Goal: Task Accomplishment & Management: Manage account settings

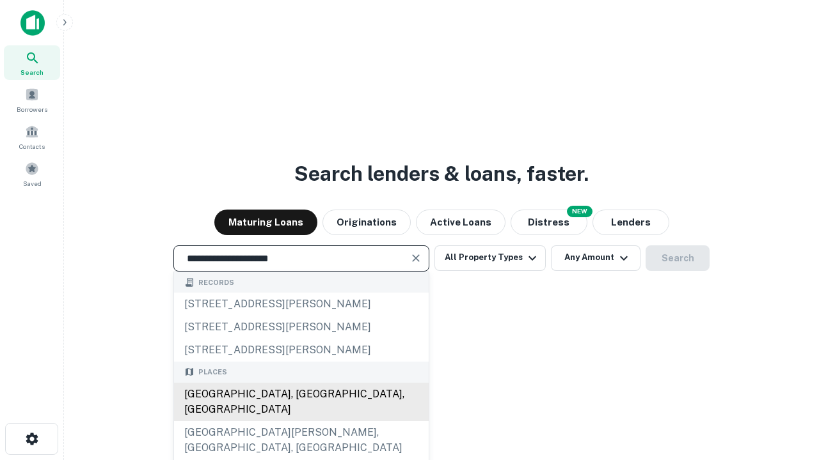
click at [301, 421] on div "[GEOGRAPHIC_DATA], [GEOGRAPHIC_DATA], [GEOGRAPHIC_DATA]" at bounding box center [301, 402] width 255 height 38
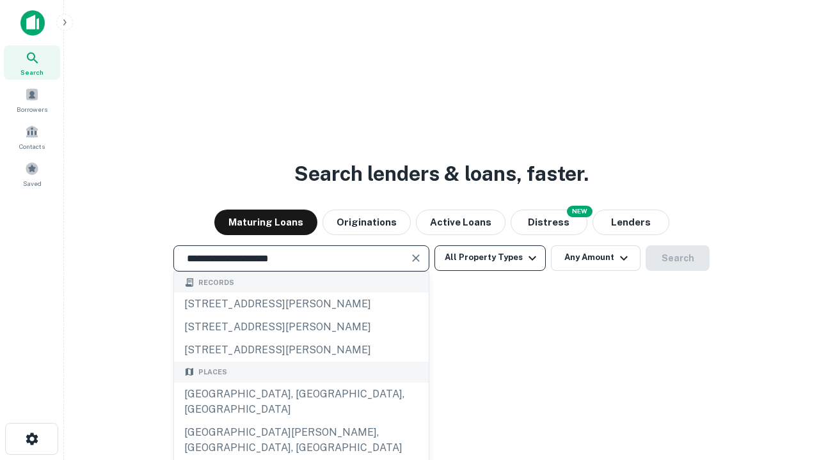
type input "**********"
click at [490, 258] on button "All Property Types" at bounding box center [489, 259] width 111 height 26
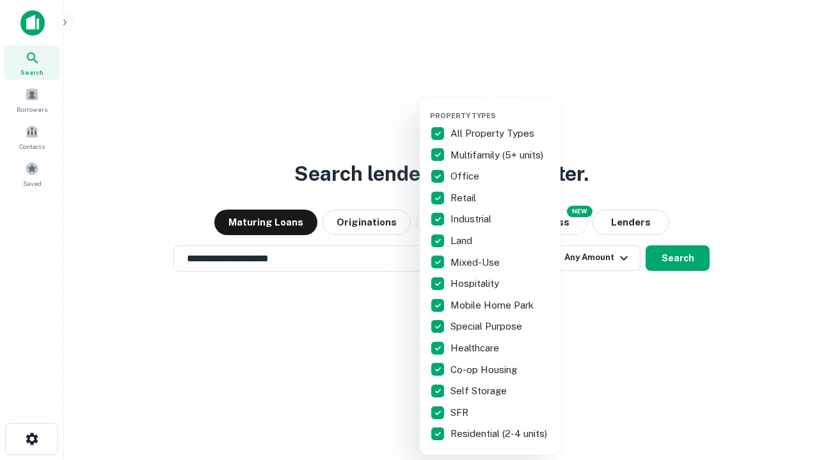
click at [500, 107] on button "button" at bounding box center [500, 107] width 141 height 1
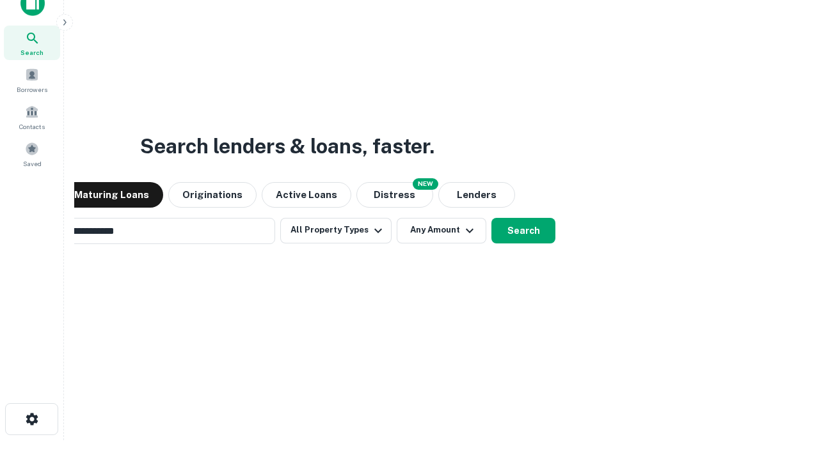
scroll to position [20, 0]
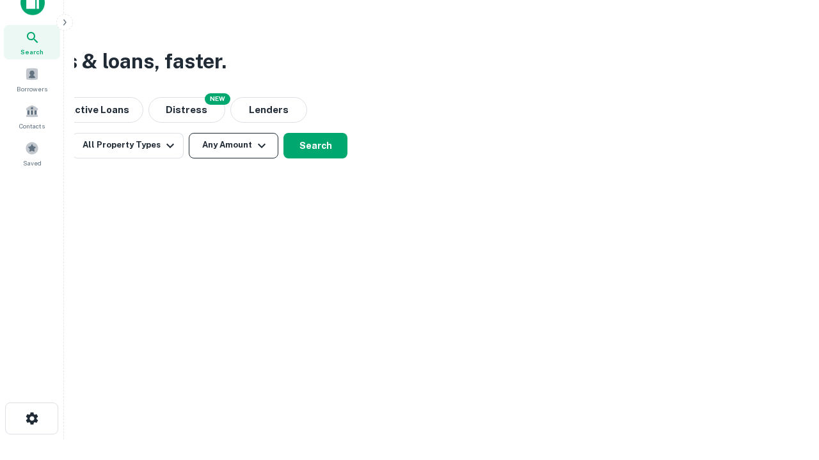
click at [233, 145] on button "Any Amount" at bounding box center [234, 146] width 90 height 26
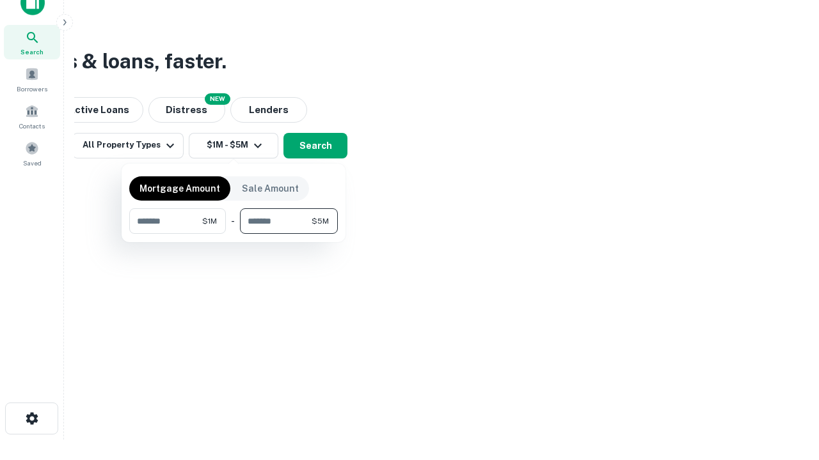
type input "*******"
click at [233, 234] on button "button" at bounding box center [233, 234] width 208 height 1
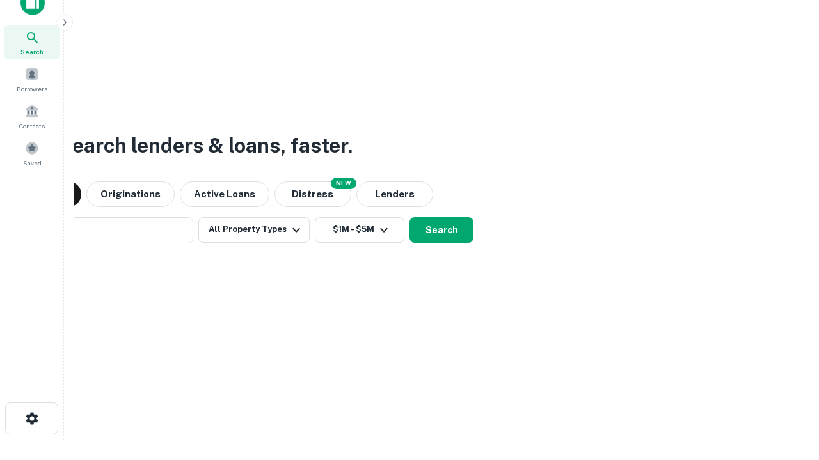
scroll to position [20, 0]
click at [409, 218] on button "Search" at bounding box center [441, 231] width 64 height 26
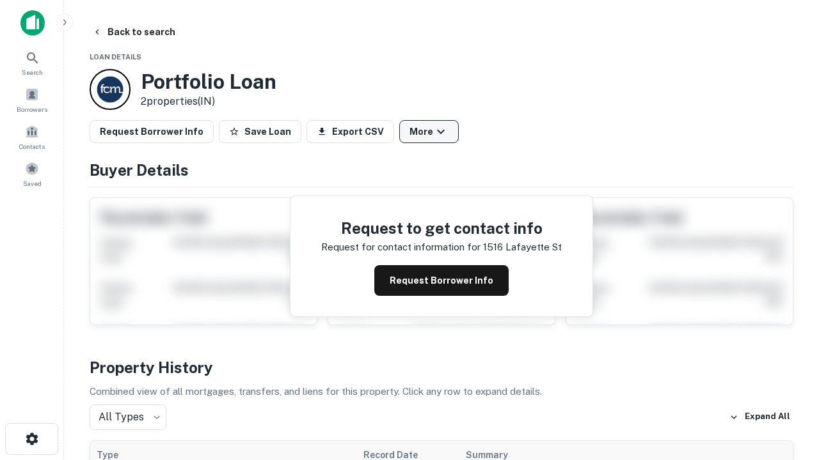
click at [428, 132] on button "More" at bounding box center [428, 131] width 59 height 23
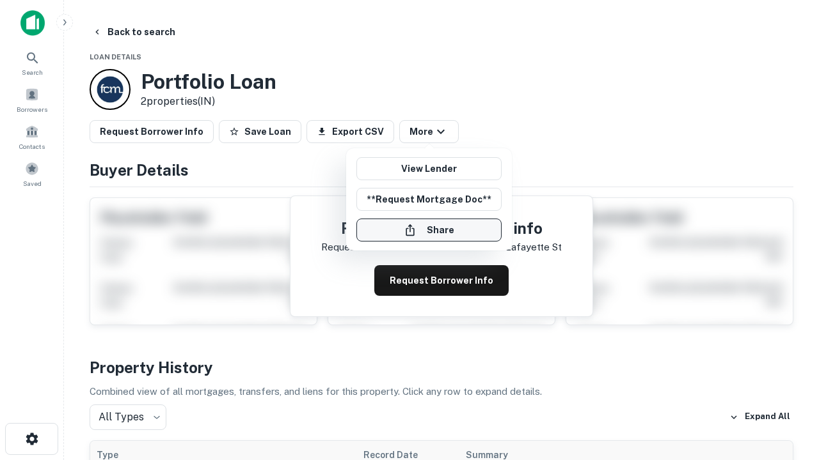
click at [428, 230] on button "Share" at bounding box center [428, 230] width 145 height 23
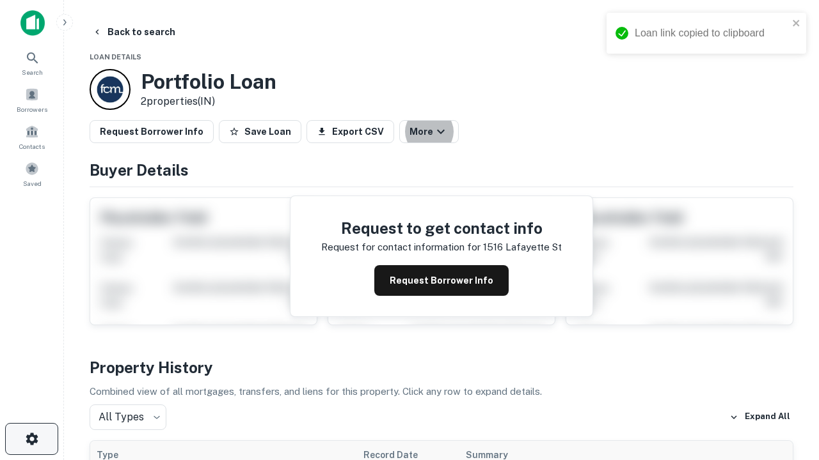
click at [31, 439] on icon "button" at bounding box center [31, 439] width 15 height 15
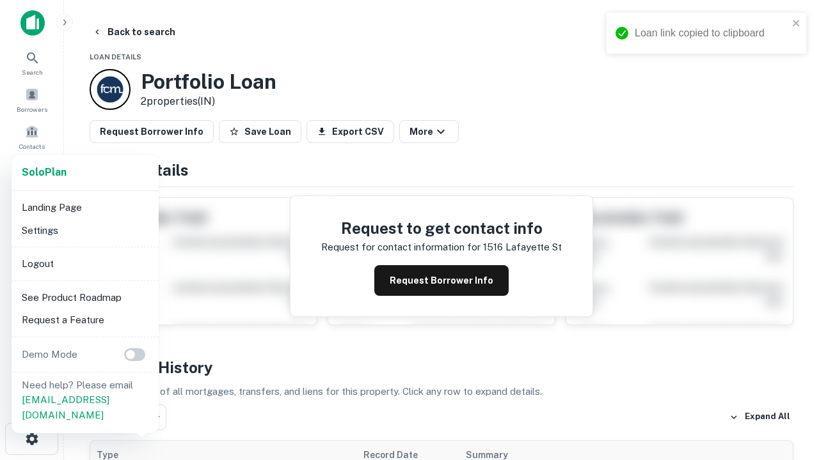
click at [84, 263] on li "Logout" at bounding box center [85, 264] width 137 height 23
